Goal: Information Seeking & Learning: Learn about a topic

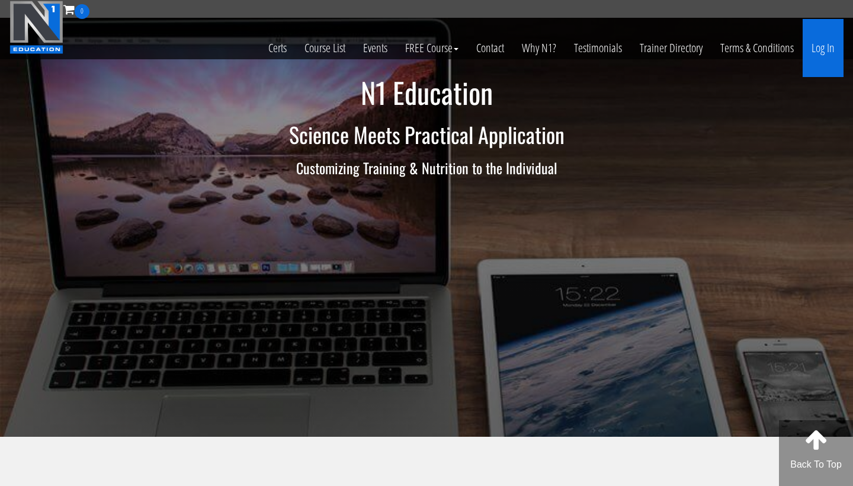
click at [824, 53] on link "Log In" at bounding box center [823, 48] width 41 height 58
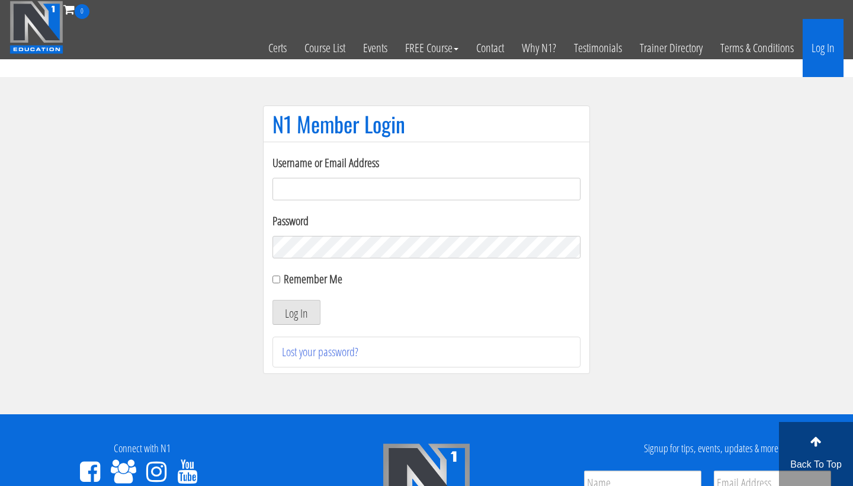
click at [408, 190] on input "Username or Email Address" at bounding box center [427, 189] width 308 height 23
drag, startPoint x: 804, startPoint y: 61, endPoint x: 408, endPoint y: 188, distance: 415.8
click at [408, 188] on input "Username or Email Address" at bounding box center [427, 189] width 308 height 23
type input "fitwithinna123@gmail.com"
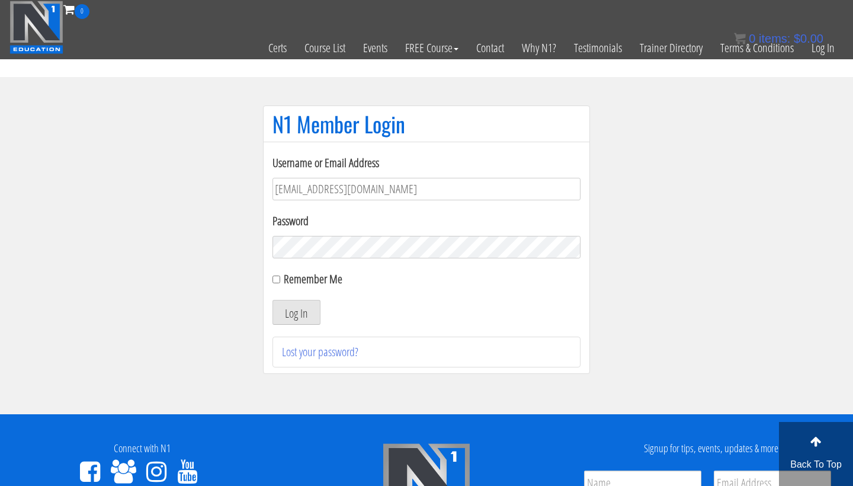
click at [277, 281] on input "Remember Me" at bounding box center [277, 280] width 8 height 8
checkbox input "true"
click at [291, 305] on button "Log In" at bounding box center [297, 312] width 48 height 25
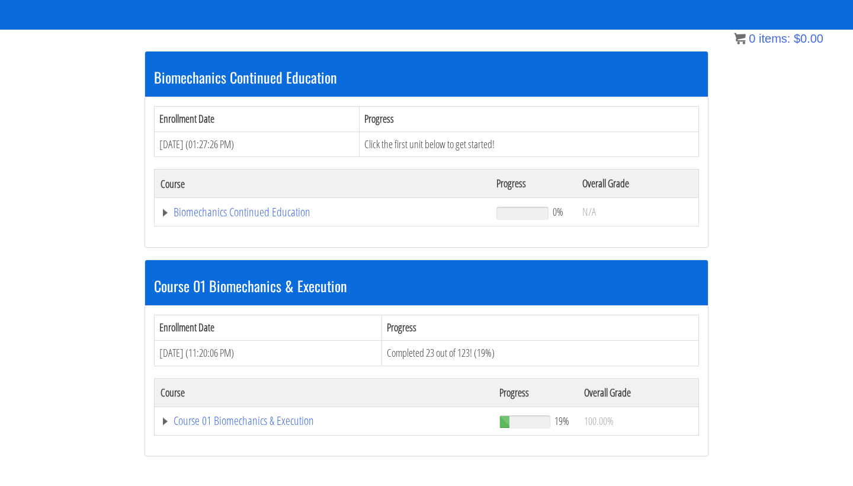
scroll to position [204, 0]
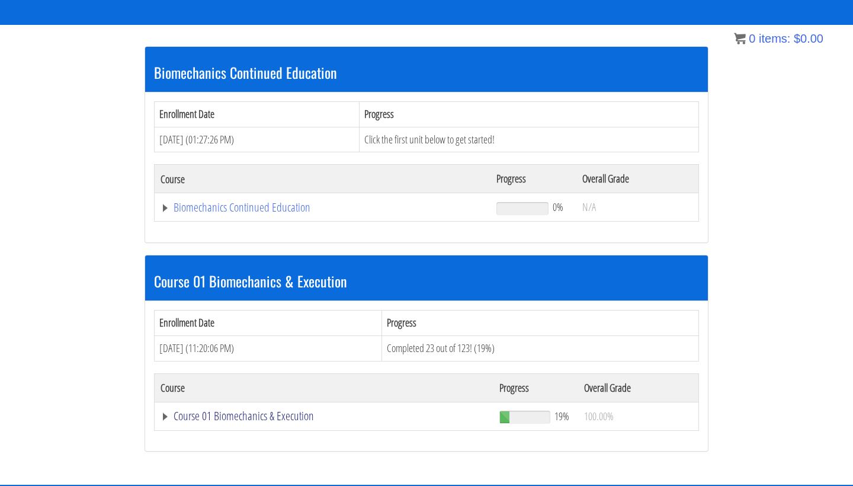
click at [217, 417] on link "Course 01 Biomechanics & Execution" at bounding box center [324, 416] width 327 height 12
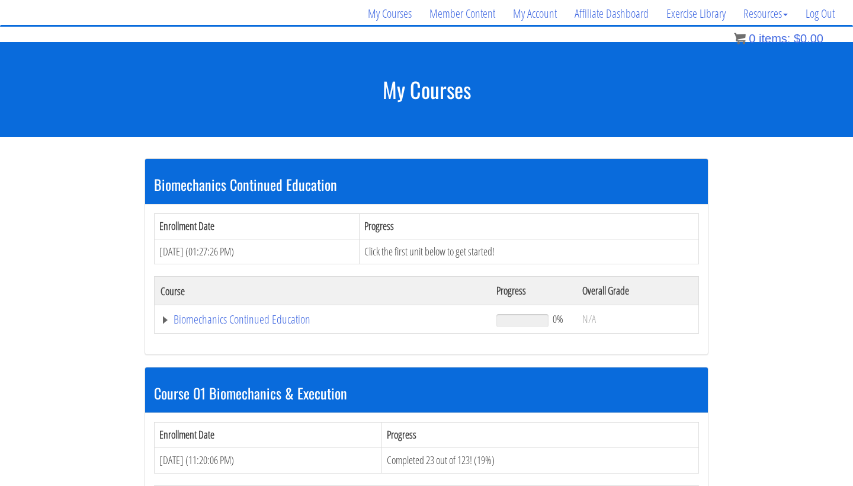
scroll to position [108, 0]
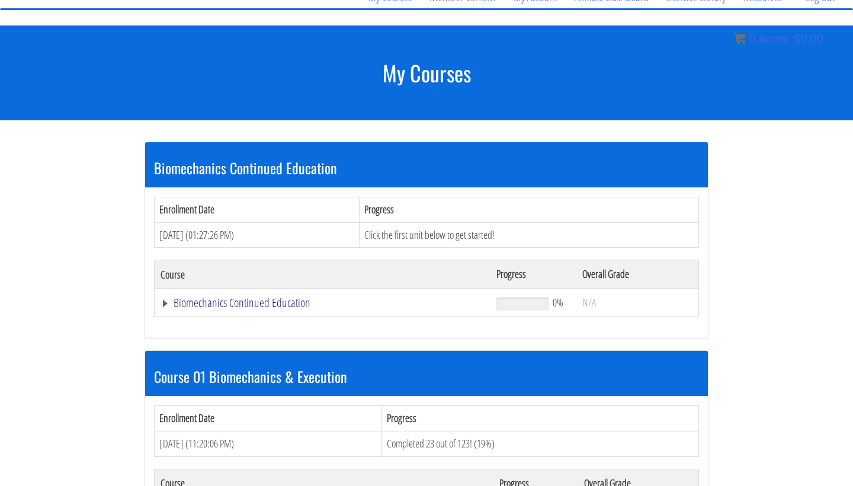
click at [239, 299] on link "Biomechanics Continued Education" at bounding box center [323, 303] width 324 height 12
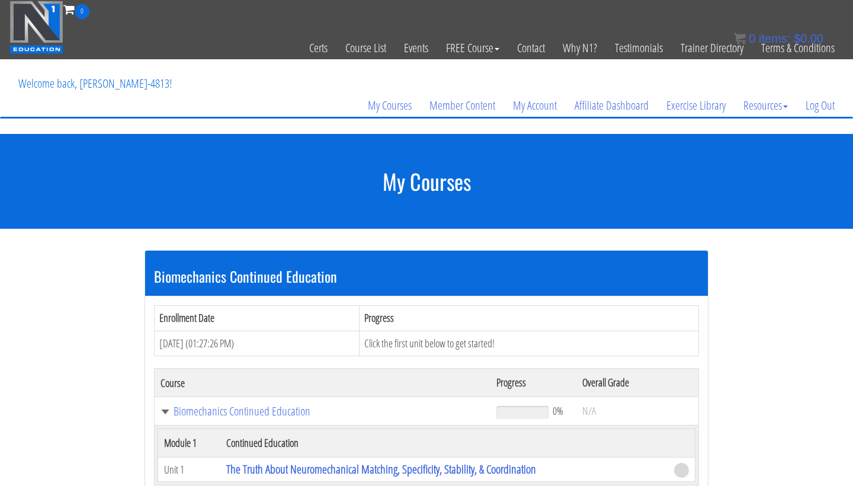
scroll to position [0, 0]
click at [319, 49] on link "Certs" at bounding box center [318, 48] width 36 height 58
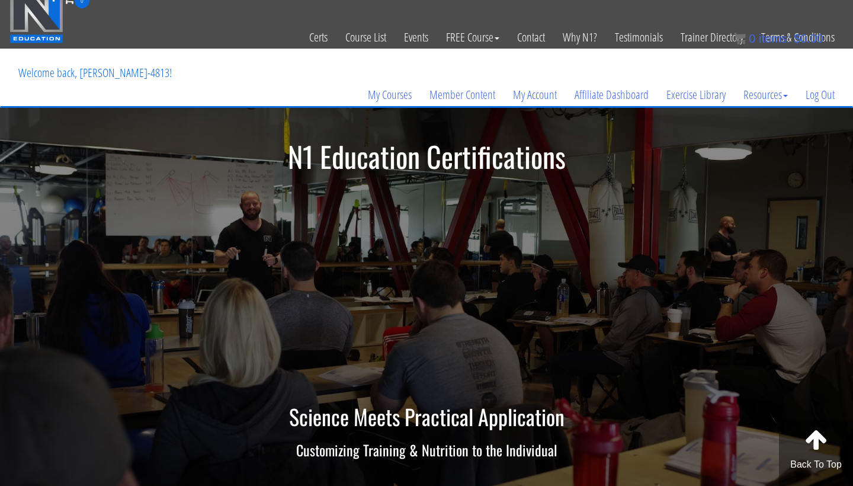
scroll to position [7, 0]
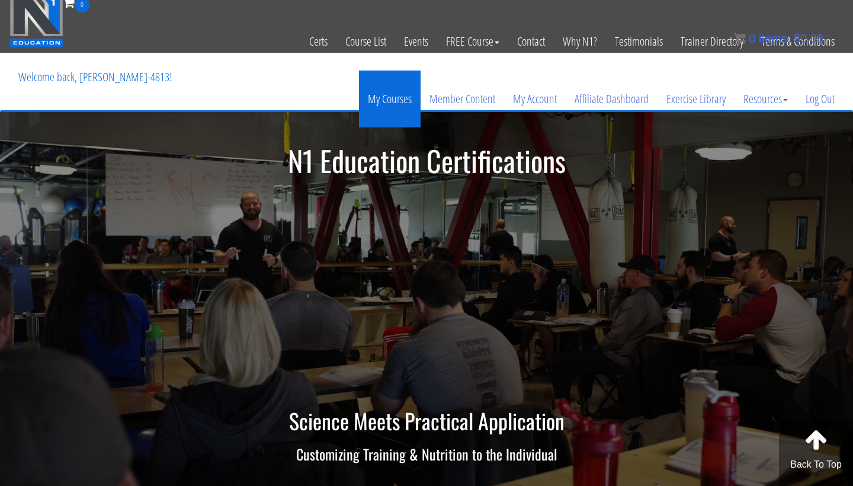
click at [380, 97] on link "My Courses" at bounding box center [390, 99] width 62 height 57
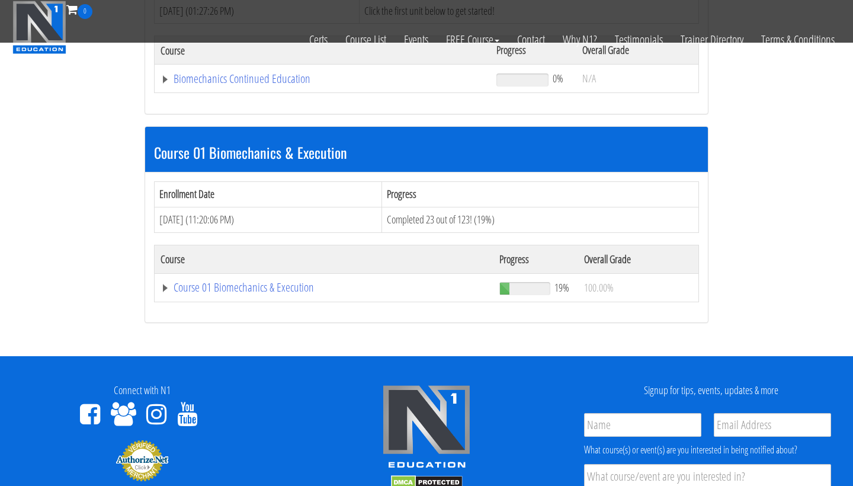
scroll to position [260, 0]
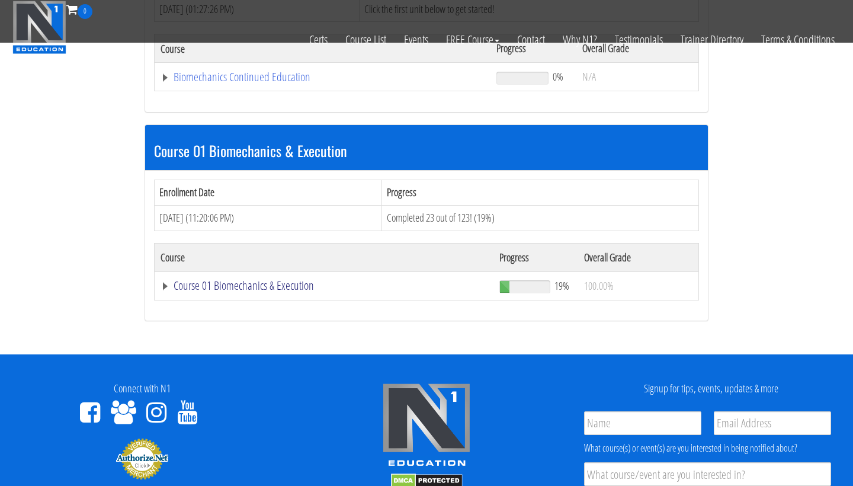
click at [282, 284] on link "Course 01 Biomechanics & Execution" at bounding box center [324, 286] width 327 height 12
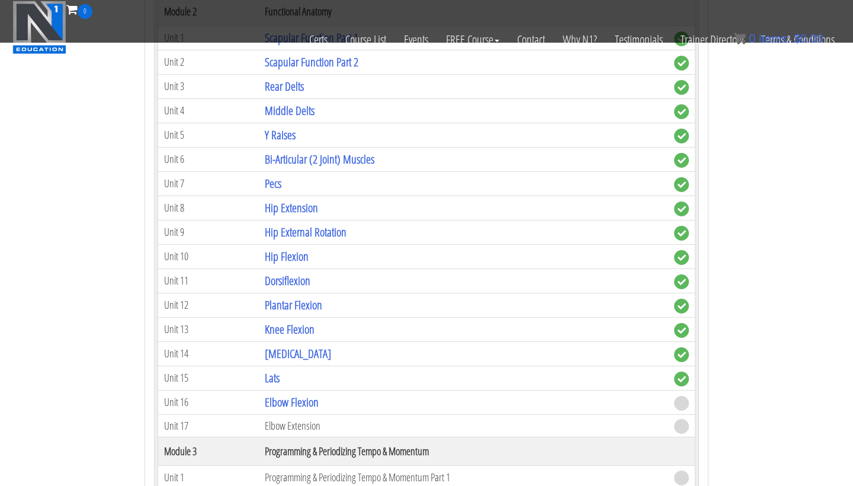
scroll to position [814, 0]
click at [280, 404] on link "Elbow Flexion" at bounding box center [292, 401] width 54 height 16
click at [288, 399] on link "Elbow Flexion" at bounding box center [292, 401] width 54 height 16
click at [304, 393] on link "Elbow Flexion" at bounding box center [292, 401] width 54 height 16
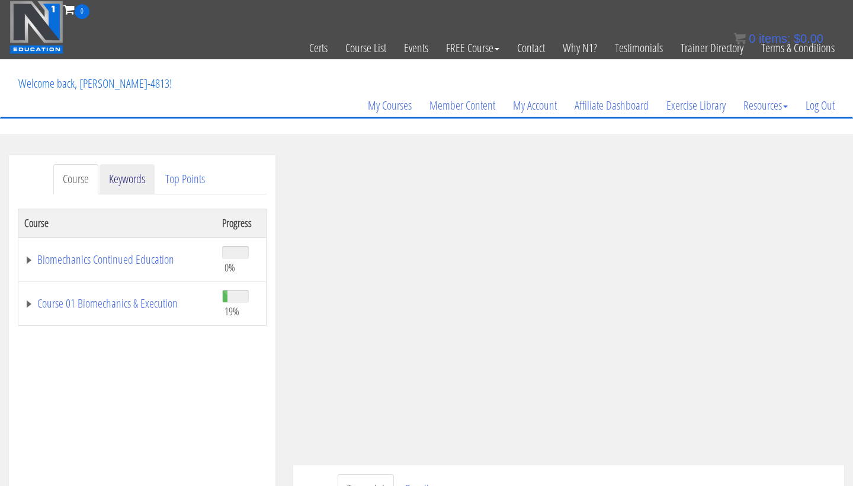
click at [136, 174] on link "Keywords" at bounding box center [127, 179] width 55 height 30
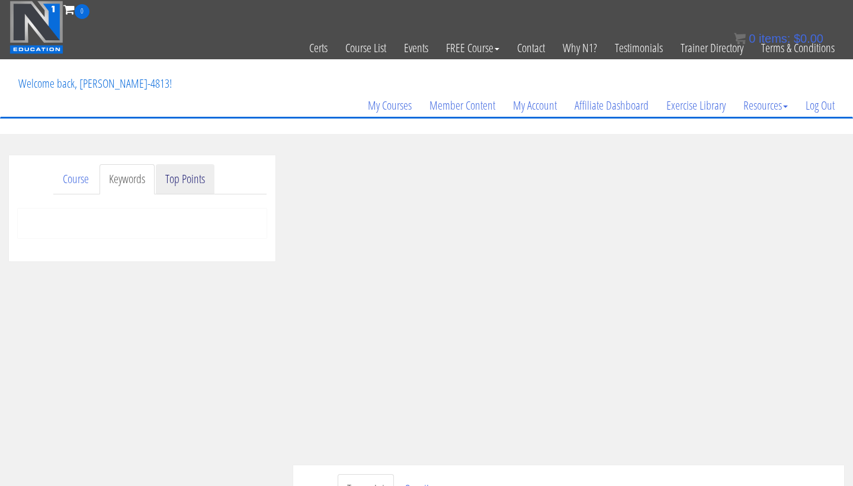
click at [179, 180] on link "Top Points" at bounding box center [185, 179] width 59 height 30
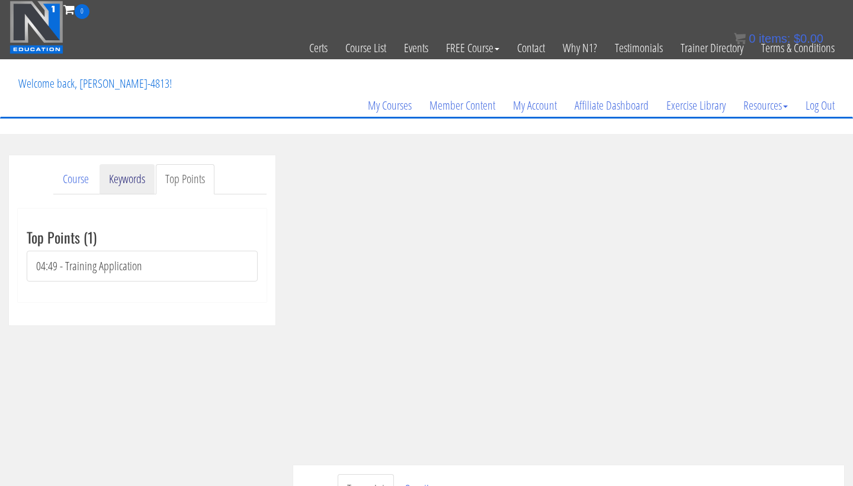
click at [135, 179] on link "Keywords" at bounding box center [127, 179] width 55 height 30
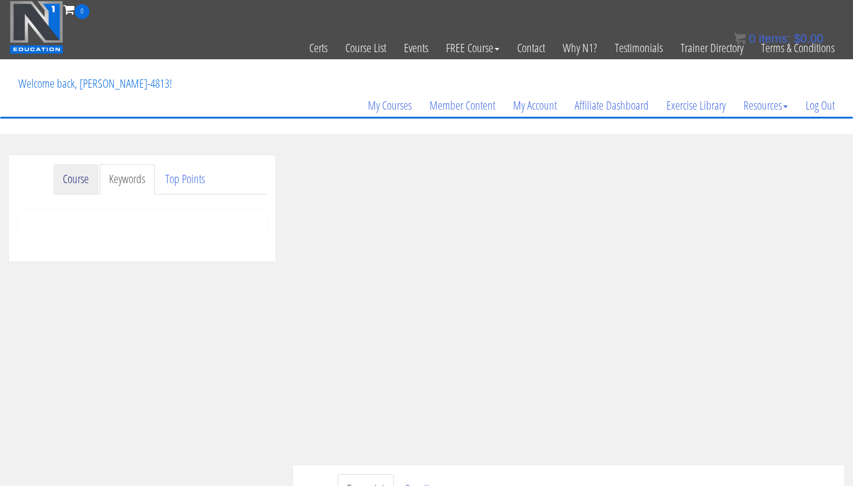
click at [73, 180] on link "Course" at bounding box center [75, 179] width 45 height 30
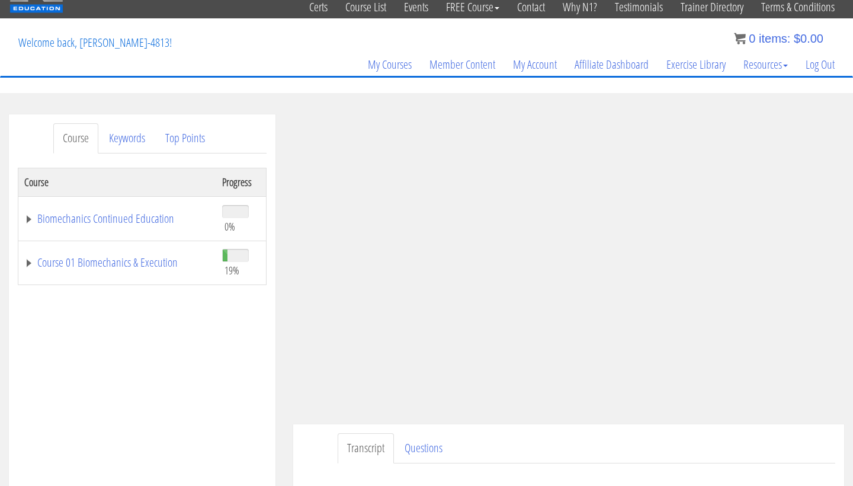
scroll to position [37, 0]
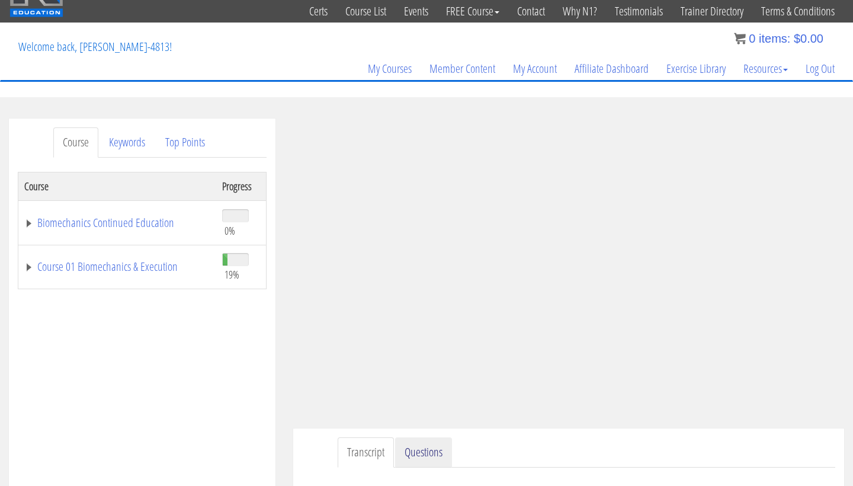
click at [427, 453] on link "Questions" at bounding box center [423, 452] width 57 height 30
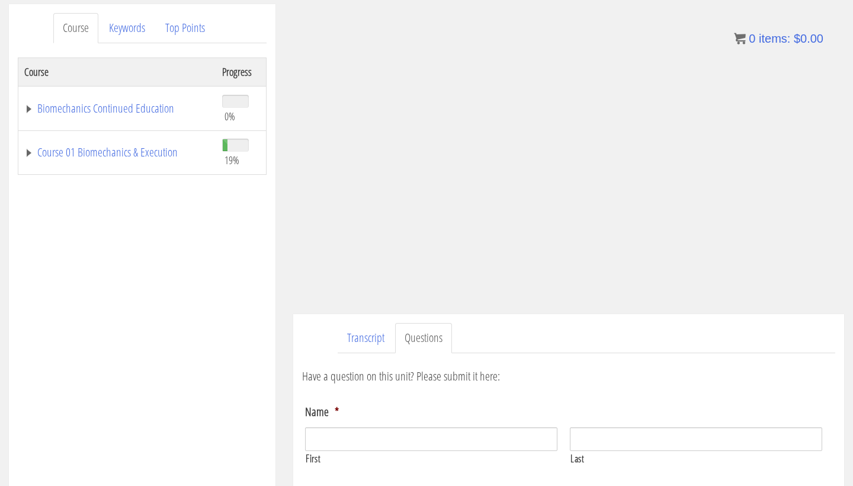
scroll to position [126, 0]
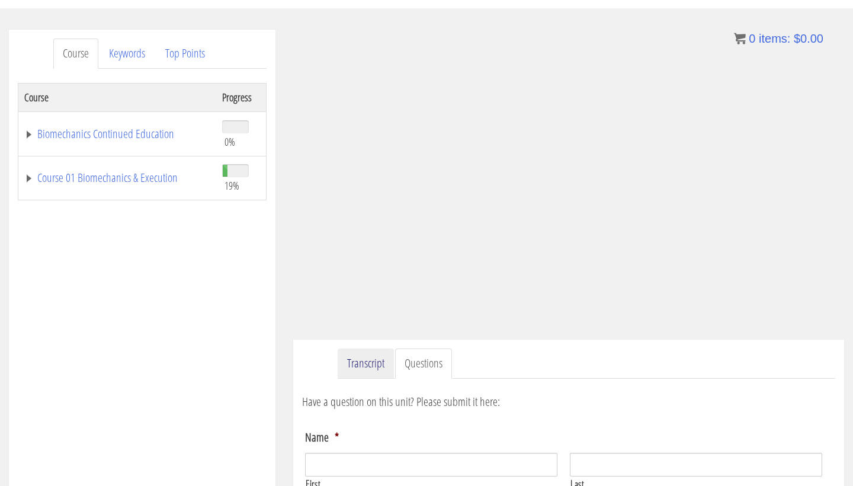
click at [378, 366] on link "Transcript" at bounding box center [366, 363] width 56 height 30
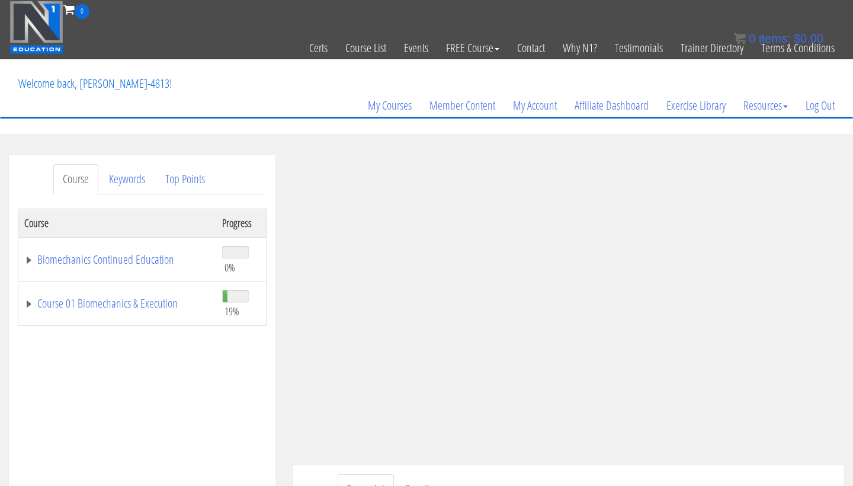
scroll to position [0, 0]
